Goal: Task Accomplishment & Management: Complete application form

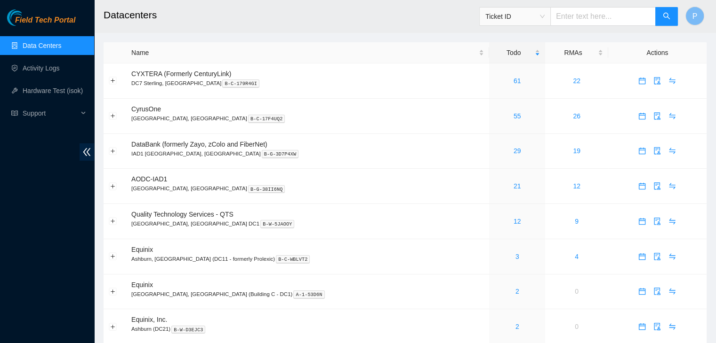
click at [46, 58] on ul "Data Centers Activity Logs Hardware Test (isok) Support" at bounding box center [47, 79] width 94 height 90
click at [46, 67] on link "Activity Logs" at bounding box center [41, 68] width 37 height 8
click at [60, 65] on link "Activity Logs" at bounding box center [41, 68] width 37 height 8
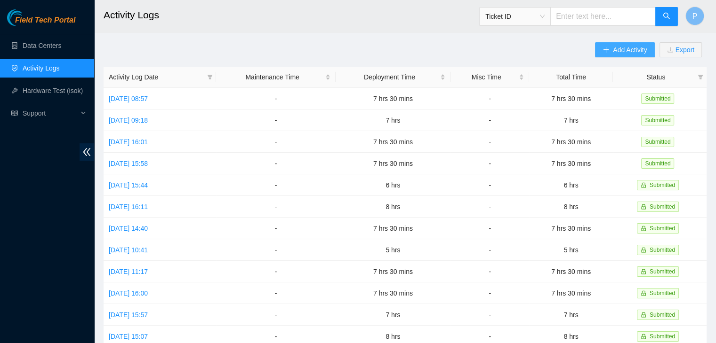
click at [630, 46] on span "Add Activity" at bounding box center [630, 50] width 34 height 10
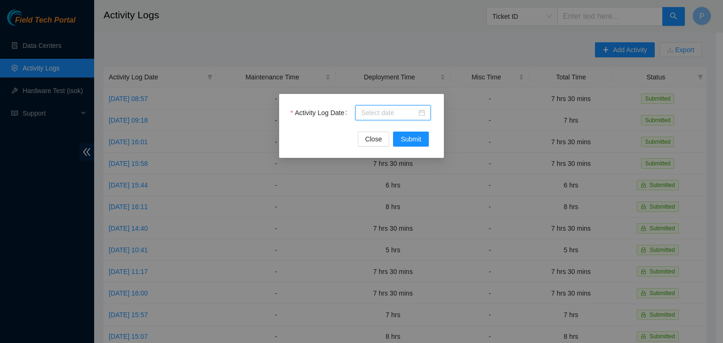
click at [367, 109] on input "Activity Log Date" at bounding box center [389, 113] width 56 height 10
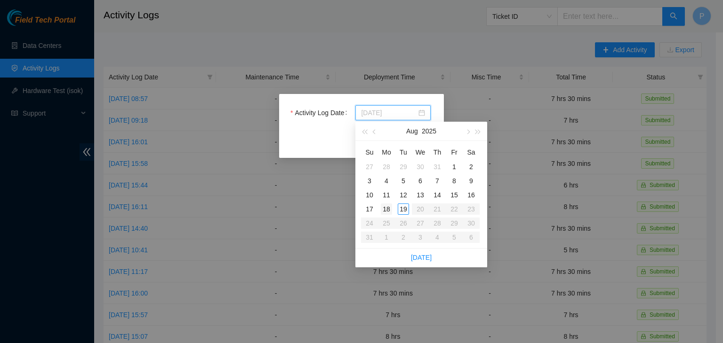
type input "2025-08-18"
click at [385, 212] on div "18" at bounding box center [386, 209] width 11 height 11
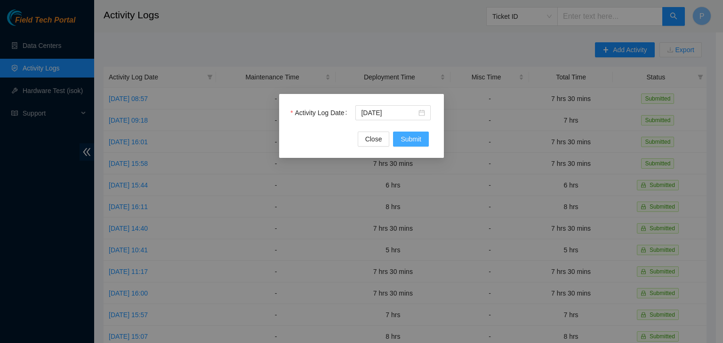
click at [411, 143] on span "Submit" at bounding box center [410, 139] width 21 height 10
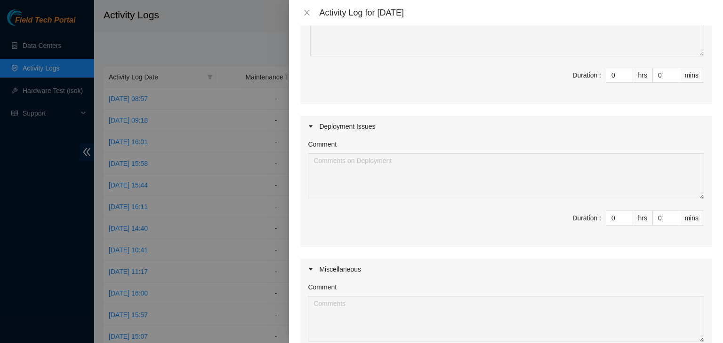
scroll to position [139, 0]
click at [608, 221] on input "0" at bounding box center [619, 218] width 26 height 14
type input "07"
type input "7"
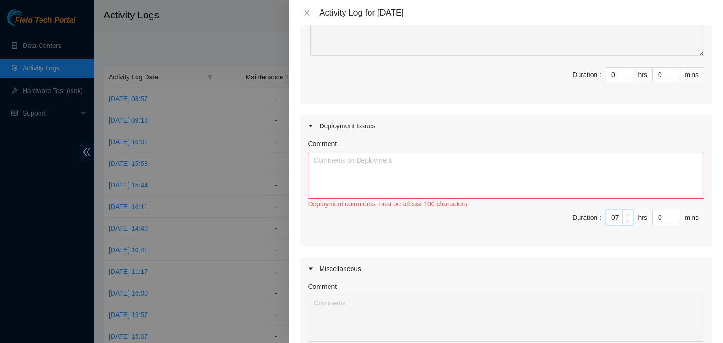
type input "7"
type input "3"
type input "30"
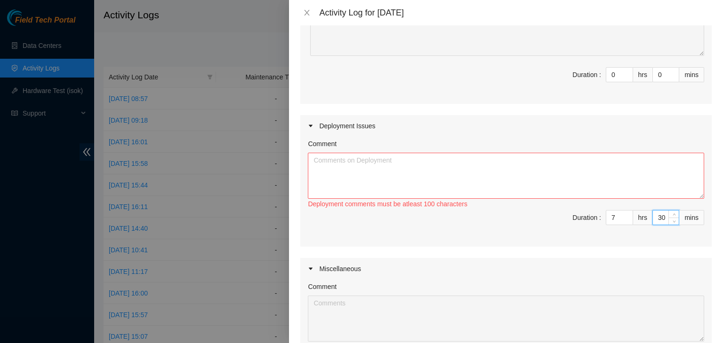
type input "30"
click at [557, 171] on textarea "Comment" at bounding box center [506, 176] width 396 height 46
click at [31, 262] on div at bounding box center [361, 171] width 723 height 343
click at [366, 175] on textarea "Comment" at bounding box center [506, 176] width 396 height 46
paste textarea "DP69881 DWDM-IAD32: Install redundant power and certify diverse fiber connectio…"
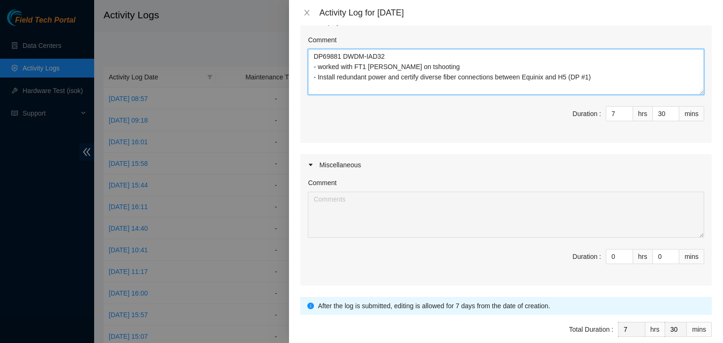
scroll to position [286, 0]
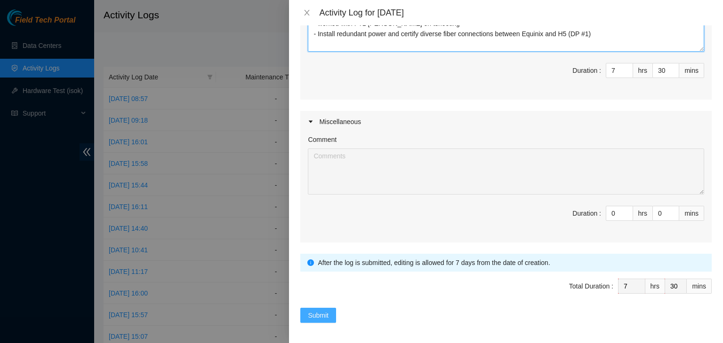
type textarea "DP69881 DWDM-IAD32 - worked with FT1 Nigel on tshooting - Install redundant pow…"
click at [326, 312] on span "Submit" at bounding box center [318, 316] width 21 height 10
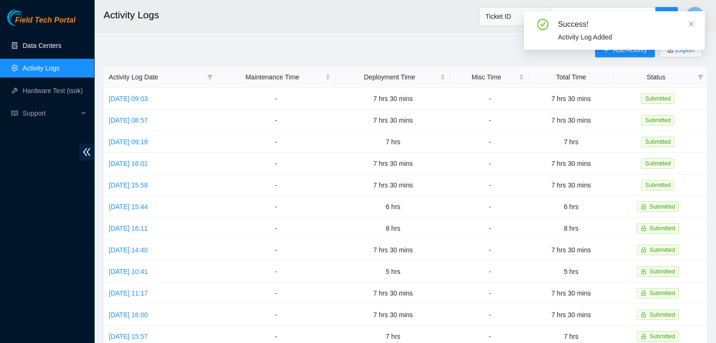
click at [61, 49] on link "Data Centers" at bounding box center [42, 46] width 39 height 8
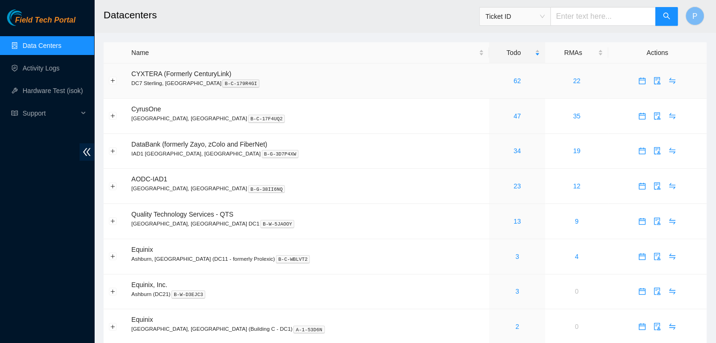
click at [489, 74] on td "62" at bounding box center [517, 81] width 56 height 35
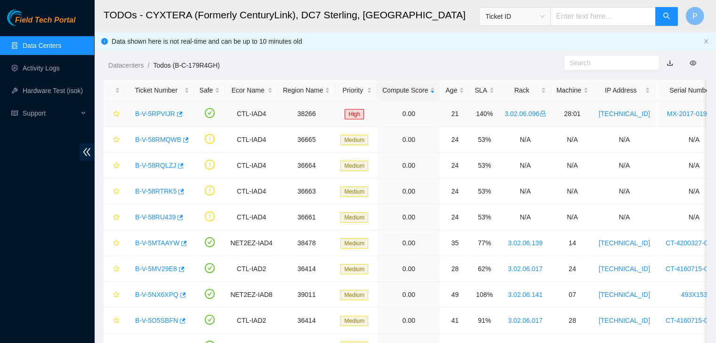
click at [158, 107] on div "B-V-5RPVIJR" at bounding box center [159, 113] width 59 height 15
click at [152, 121] on div "B-V-5RPVIJR" at bounding box center [159, 113] width 59 height 15
click at [152, 117] on link "B-V-5RPVIJR" at bounding box center [155, 114] width 40 height 8
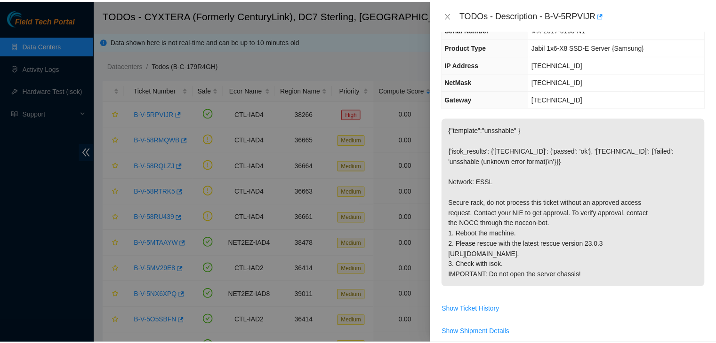
scroll to position [73, 0]
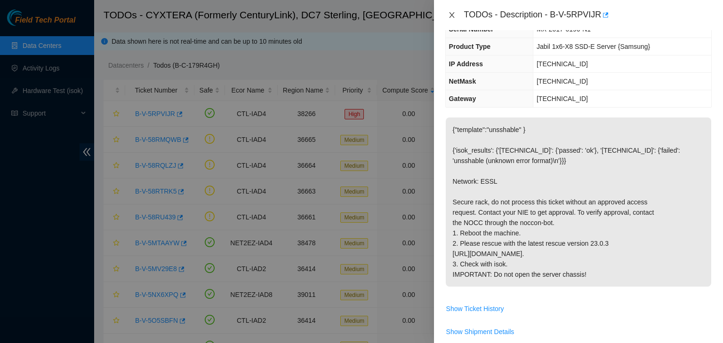
click at [454, 16] on icon "close" at bounding box center [452, 15] width 8 height 8
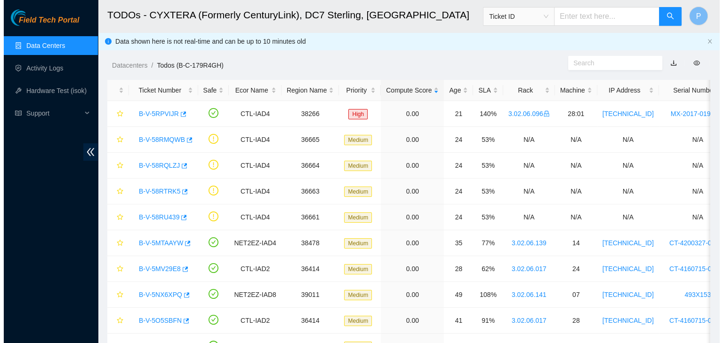
scroll to position [104, 0]
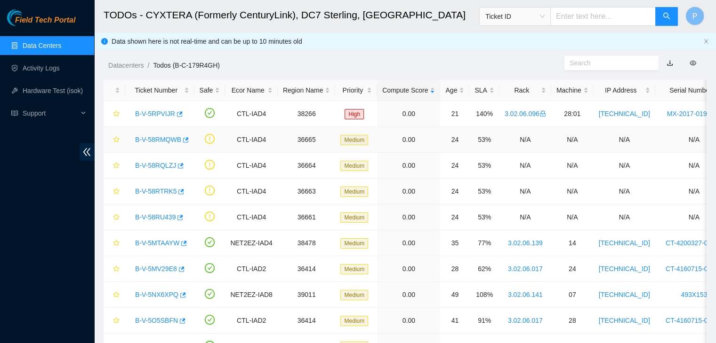
click at [168, 140] on link "B-V-58RMQWB" at bounding box center [158, 140] width 46 height 8
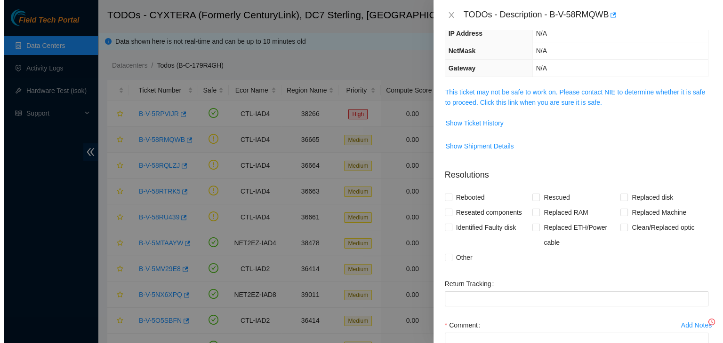
scroll to position [73, 0]
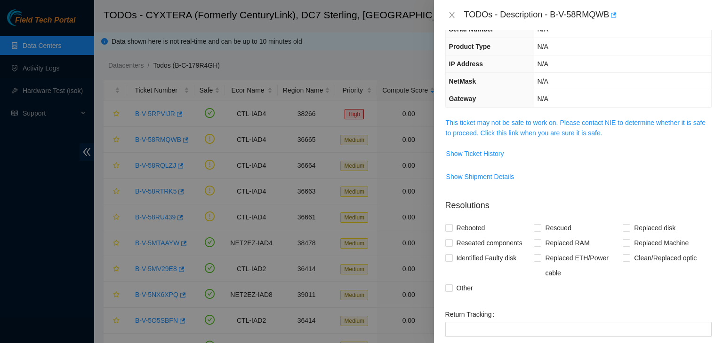
click at [474, 137] on td "This ticket may not be safe to work on. Please contact NIE to determine whether…" at bounding box center [578, 131] width 266 height 29
click at [476, 134] on link "This ticket may not be safe to work on. Please contact NIE to determine whether…" at bounding box center [576, 128] width 260 height 18
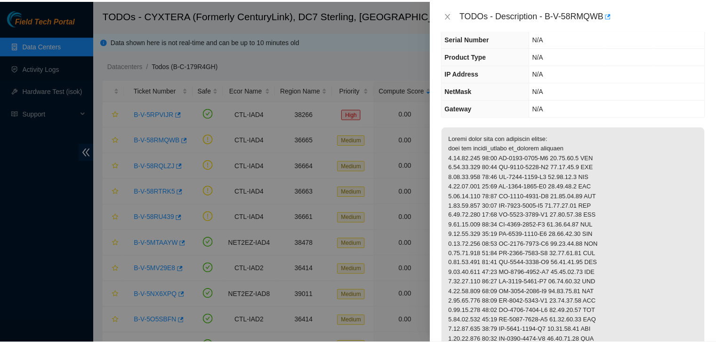
scroll to position [64, 0]
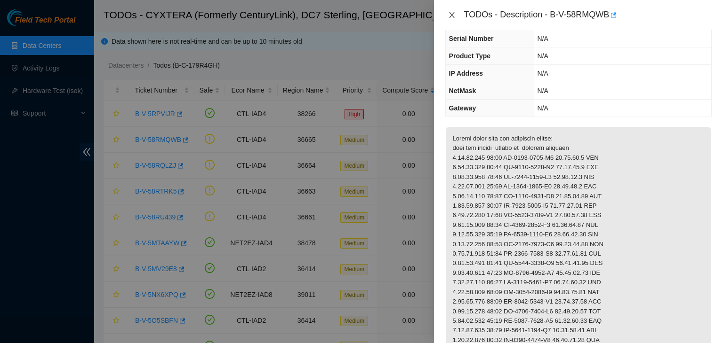
click at [452, 14] on icon "close" at bounding box center [452, 15] width 8 height 8
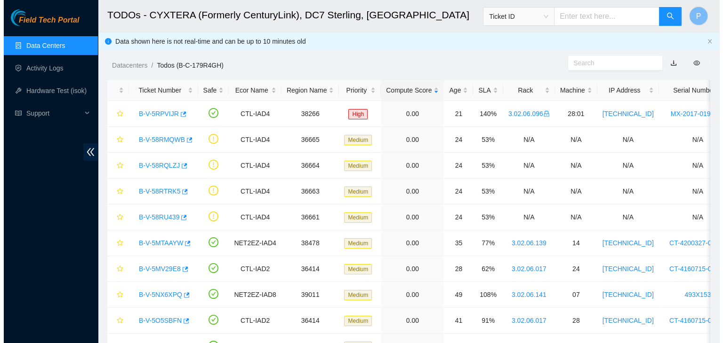
scroll to position [95, 0]
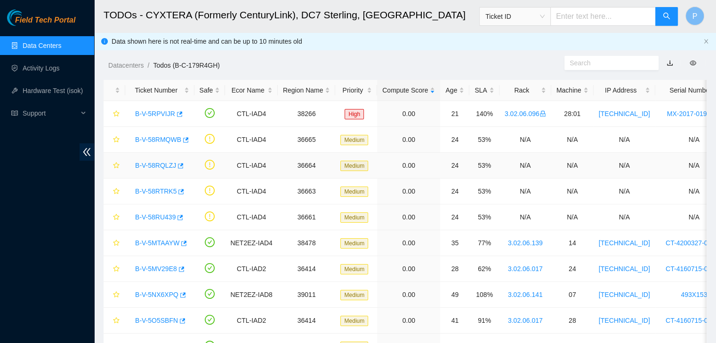
click at [161, 168] on link "B-V-58RQLZJ" at bounding box center [155, 166] width 41 height 8
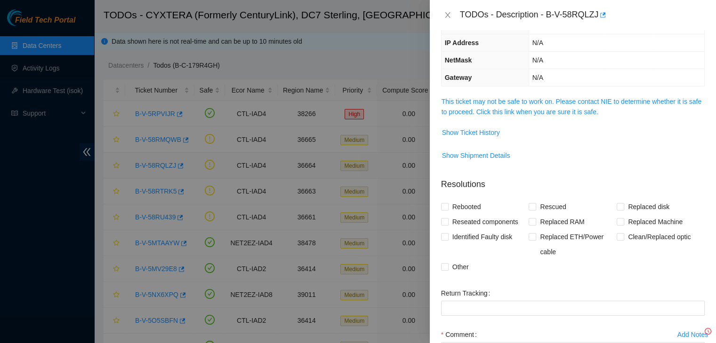
scroll to position [64, 0]
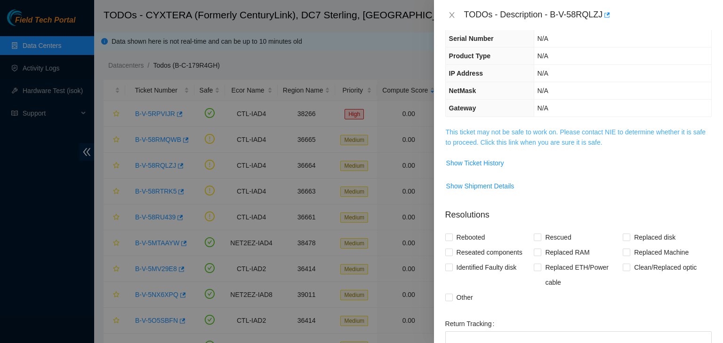
click at [469, 138] on link "This ticket may not be safe to work on. Please contact NIE to determine whether…" at bounding box center [576, 137] width 260 height 18
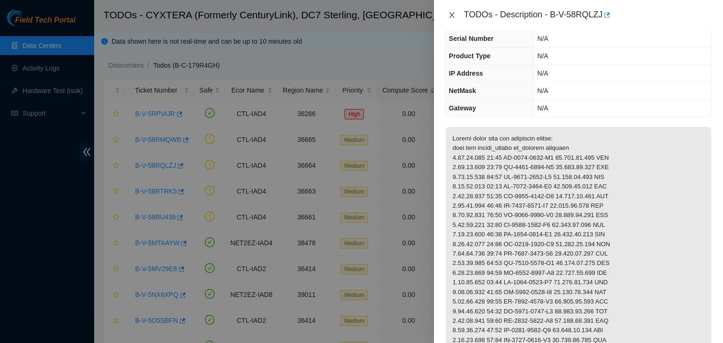
click at [448, 16] on icon "close" at bounding box center [452, 15] width 8 height 8
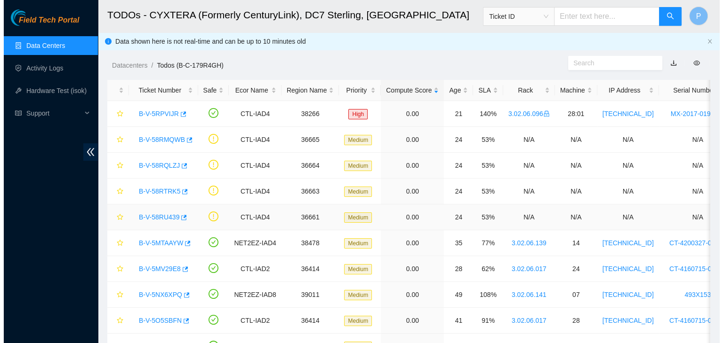
scroll to position [95, 0]
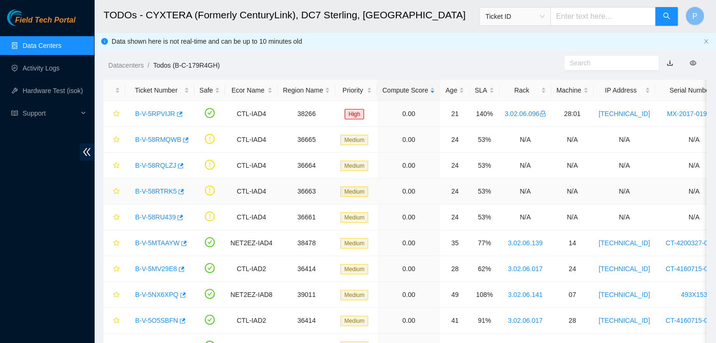
click at [144, 192] on link "B-V-58RTRK5" at bounding box center [155, 192] width 41 height 8
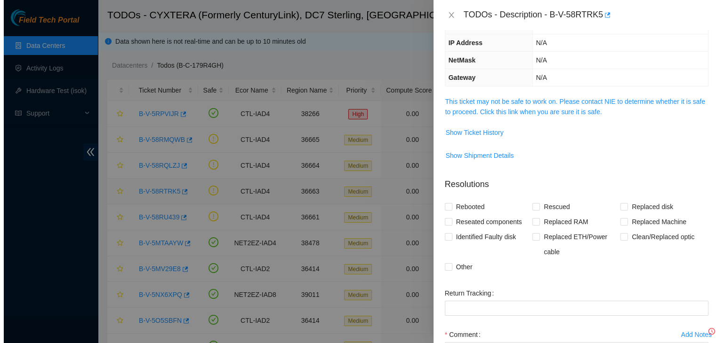
scroll to position [64, 0]
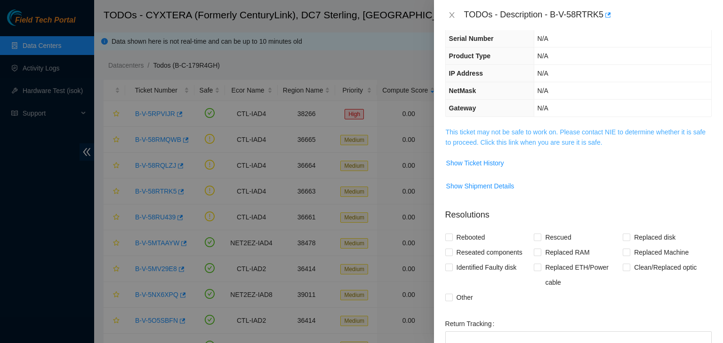
click at [465, 129] on link "This ticket may not be safe to work on. Please contact NIE to determine whether…" at bounding box center [576, 137] width 260 height 18
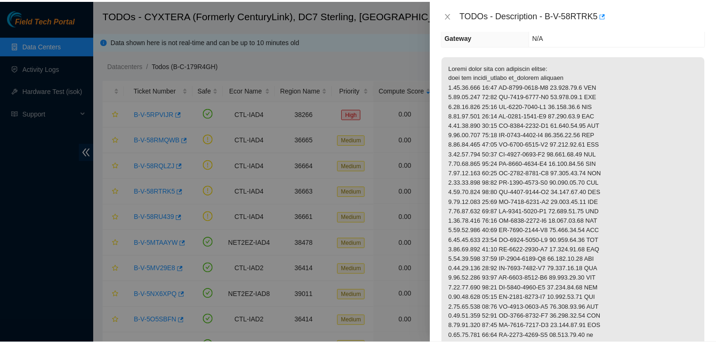
scroll to position [96, 0]
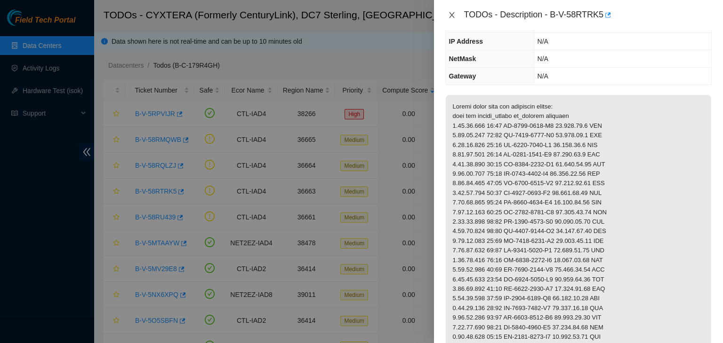
click at [452, 12] on icon "close" at bounding box center [452, 15] width 8 height 8
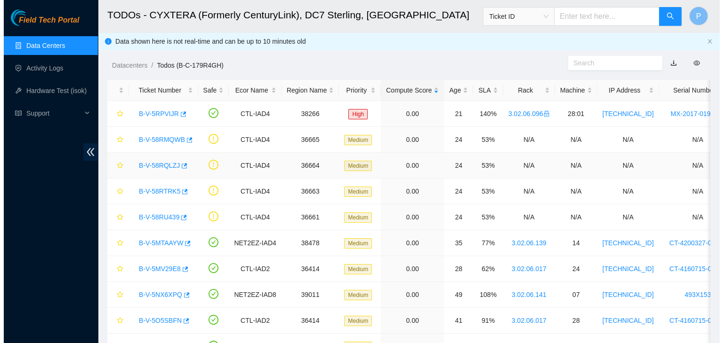
scroll to position [127, 0]
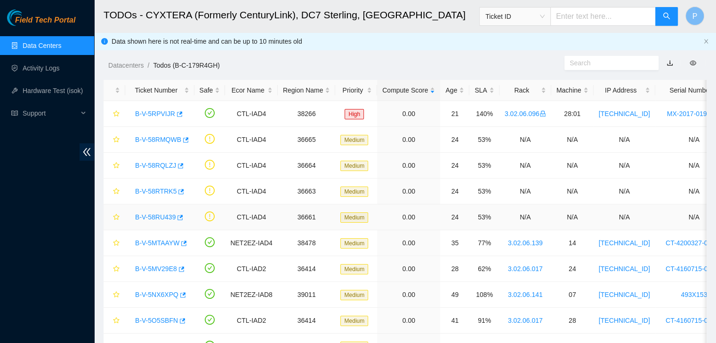
click at [154, 220] on link "B-V-58RU439" at bounding box center [155, 218] width 40 height 8
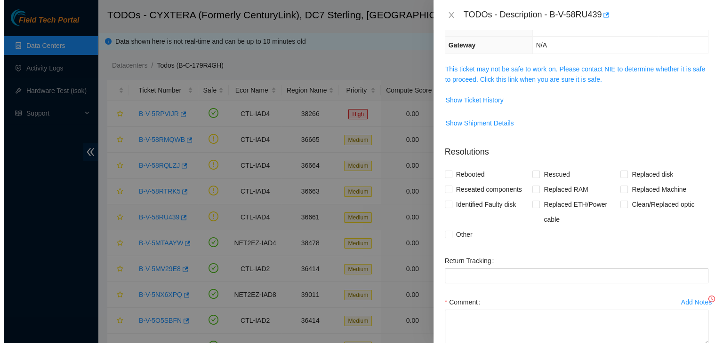
scroll to position [96, 0]
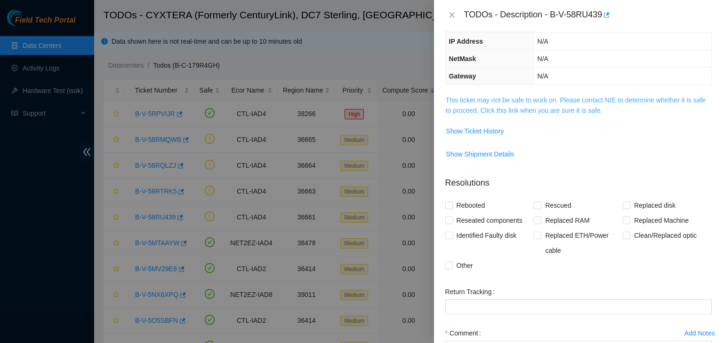
click at [480, 111] on link "This ticket may not be safe to work on. Please contact NIE to determine whether…" at bounding box center [576, 105] width 260 height 18
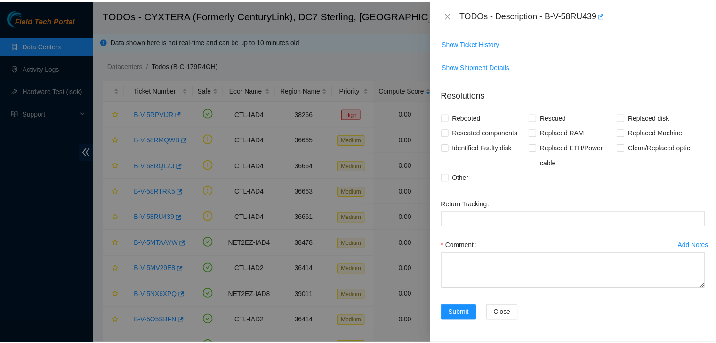
scroll to position [0, 0]
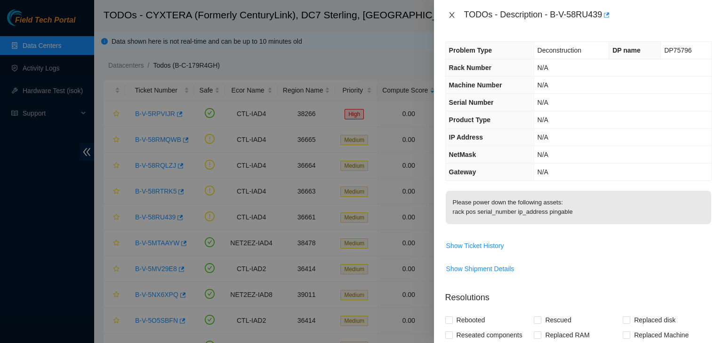
click at [452, 13] on icon "close" at bounding box center [452, 15] width 8 height 8
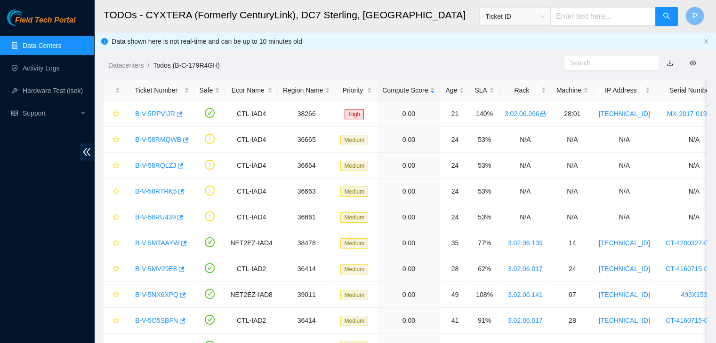
click at [452, 13] on h2 "TODOs - CYXTERA (Formerly CenturyLink), DC7 Sterling, VA" at bounding box center [348, 15] width 488 height 30
click at [163, 247] on link "B-V-5MTAAYW" at bounding box center [157, 244] width 44 height 8
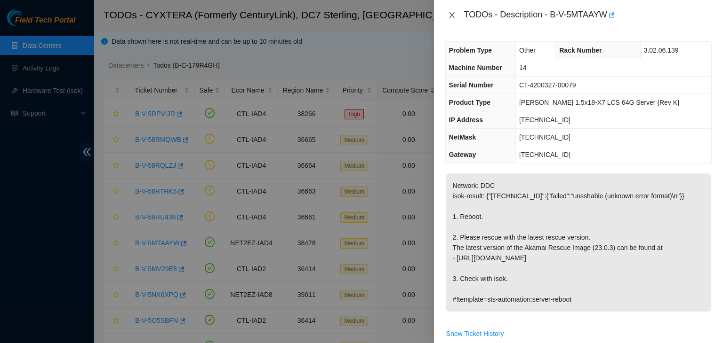
click at [454, 14] on icon "close" at bounding box center [452, 15] width 8 height 8
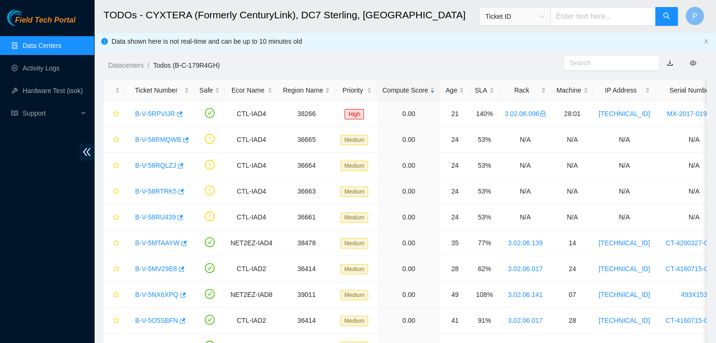
click at [46, 291] on div "Field Tech Portal Data Centers Activity Logs Hardware Test (isok) Support" at bounding box center [47, 176] width 94 height 334
